Goal: Task Accomplishment & Management: Complete application form

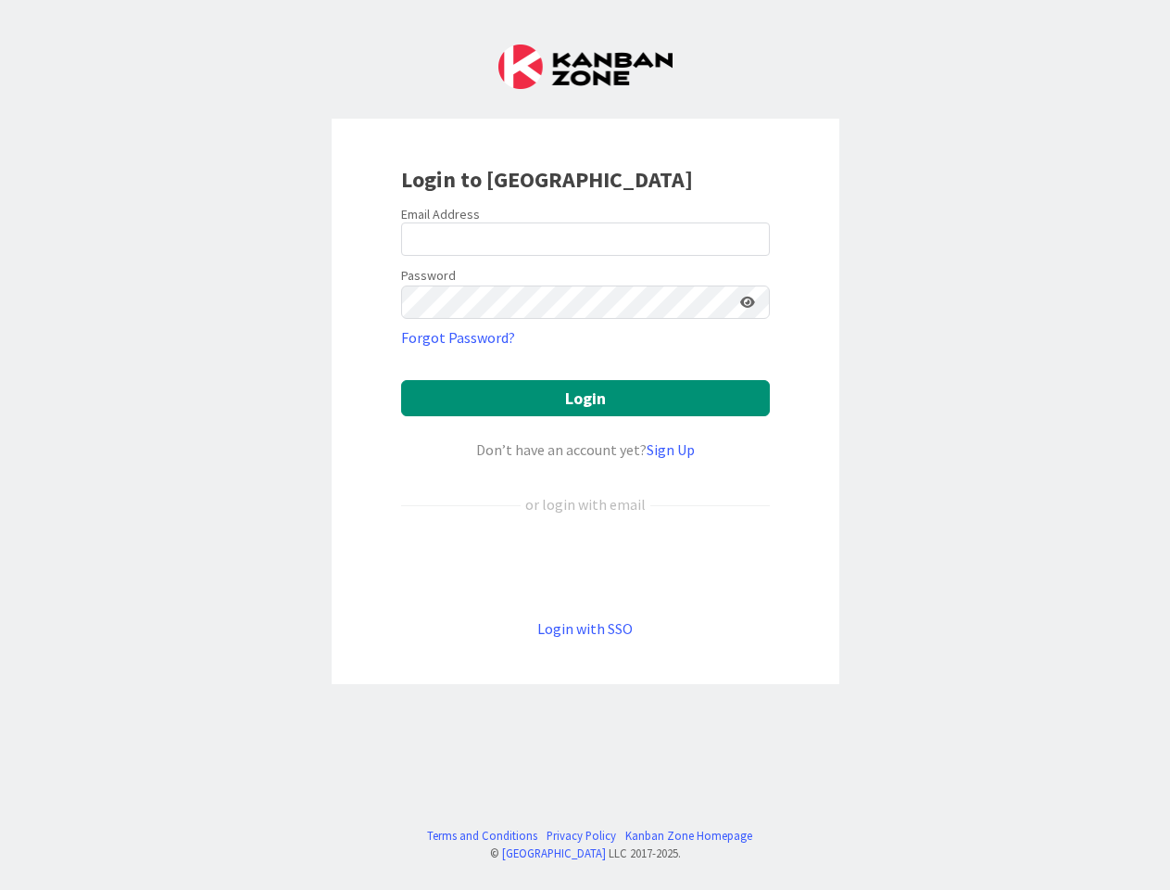
click at [585, 445] on div "Don’t have an account yet? Sign Up" at bounding box center [585, 449] width 369 height 22
click at [748, 302] on icon at bounding box center [747, 302] width 15 height 13
click at [586, 398] on button "Login" at bounding box center [585, 398] width 369 height 36
